Goal: Transaction & Acquisition: Purchase product/service

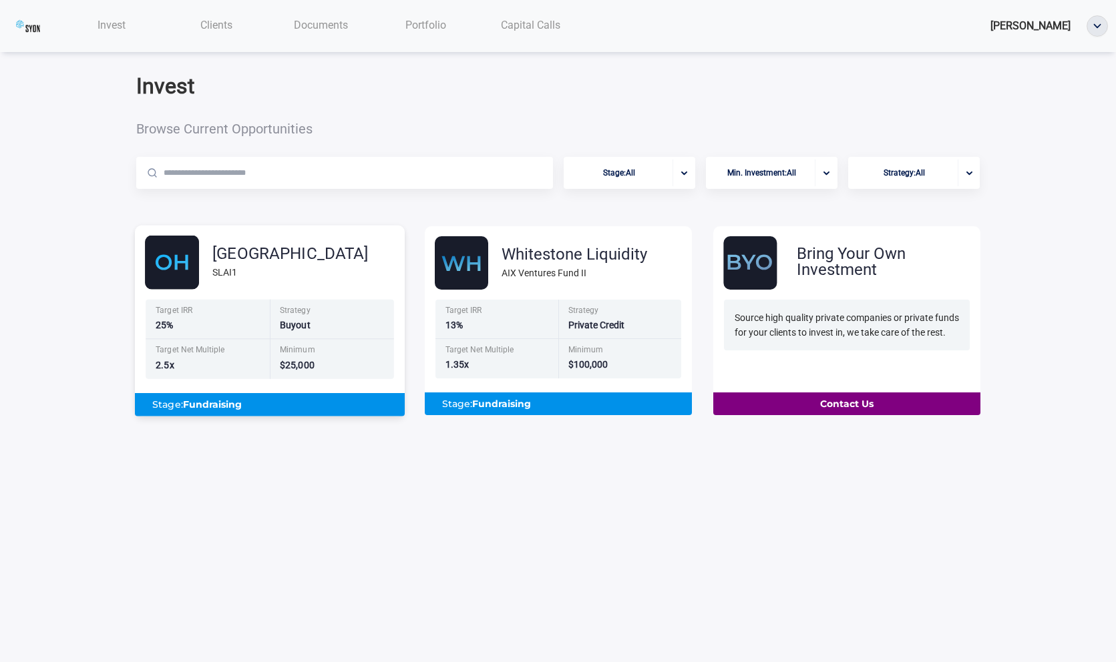
click at [219, 298] on div "Sunshine Lake SLAI1 Target IRR 25% Strategy Buyout Target Net Multiple 2.5x Min…" at bounding box center [270, 326] width 270 height 181
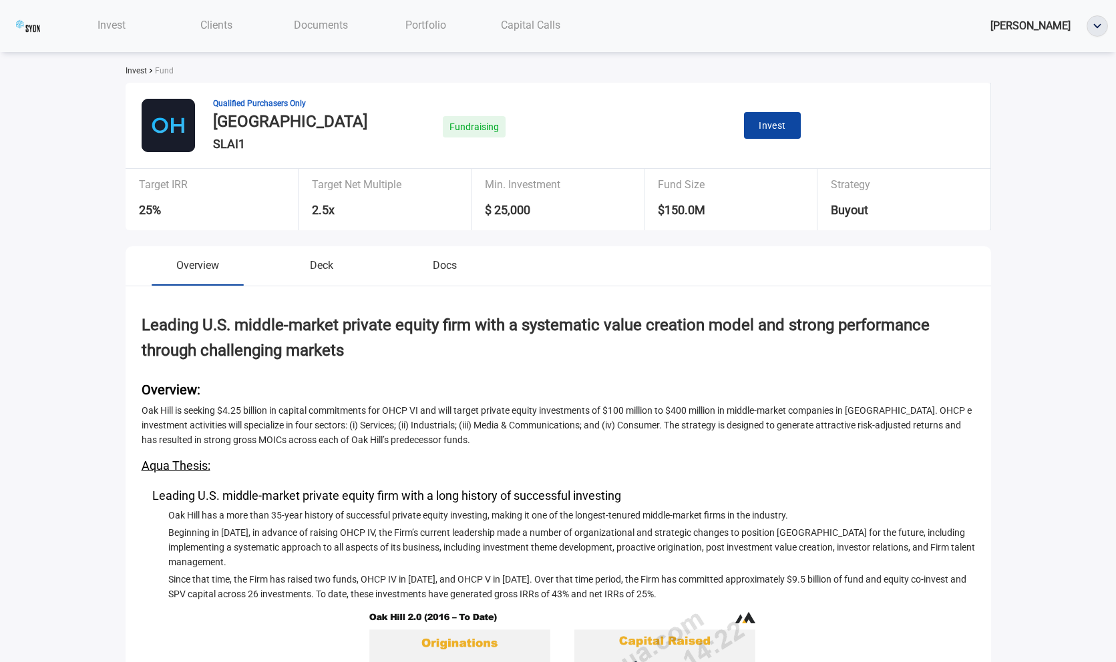
click at [795, 112] on div "Qualified Purchasers Only Sunshine Lake SLAI1 Fundraising Invest" at bounding box center [558, 126] width 865 height 86
click at [795, 112] on button "Invest" at bounding box center [772, 125] width 57 height 27
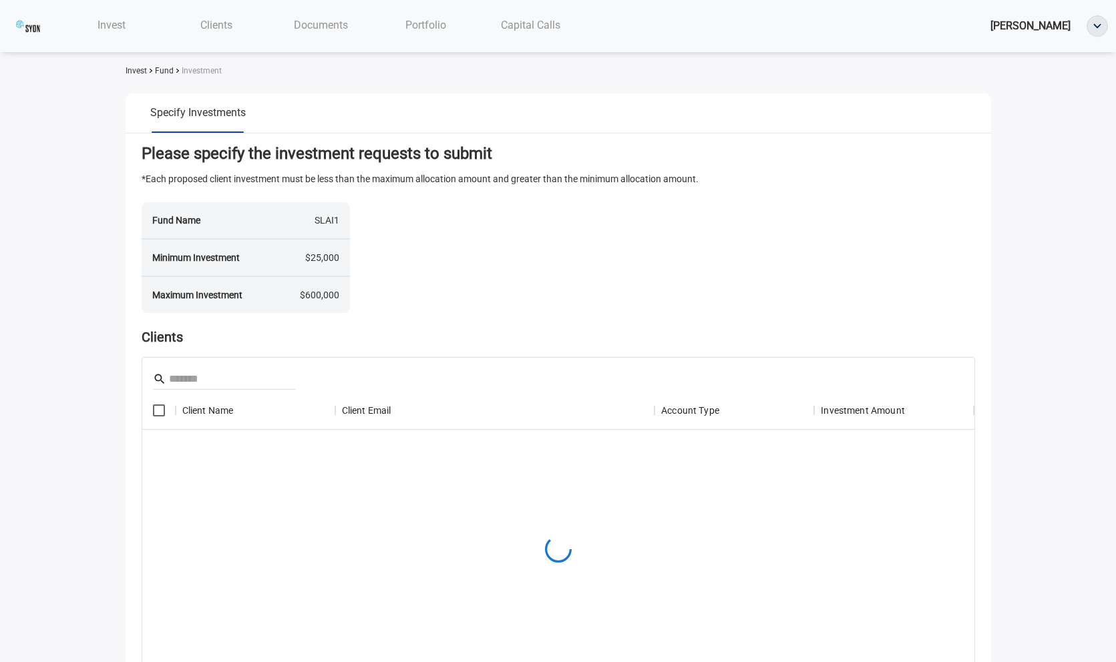
scroll to position [276, 832]
click at [211, 19] on span "Clients" at bounding box center [216, 25] width 32 height 13
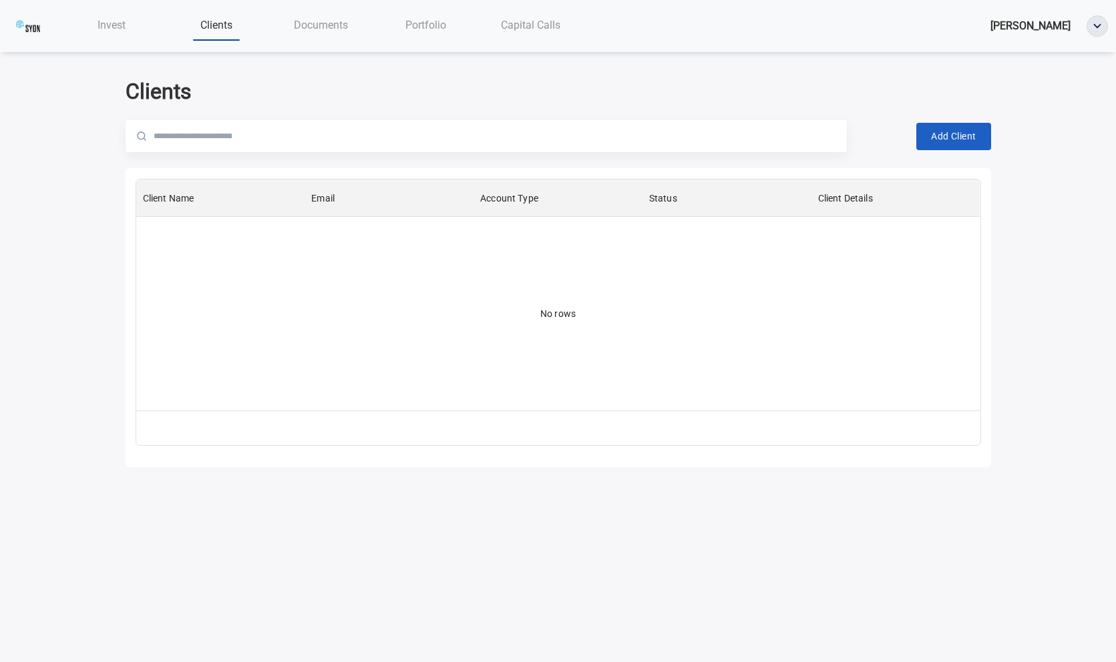
scroll to position [231, 844]
click at [127, 9] on nav "Invest Clients Documents Portfolio Capital Calls Donald Vendor" at bounding box center [558, 26] width 1116 height 52
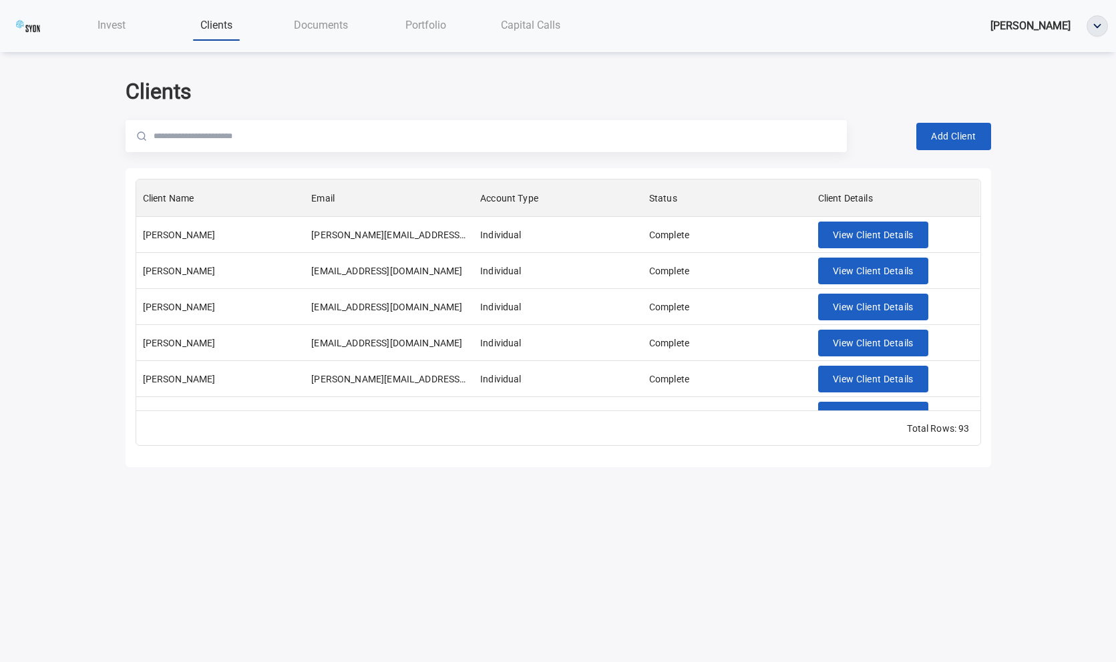
click at [127, 27] on div "Invest" at bounding box center [111, 24] width 105 height 27
